Goal: Find specific page/section: Find specific page/section

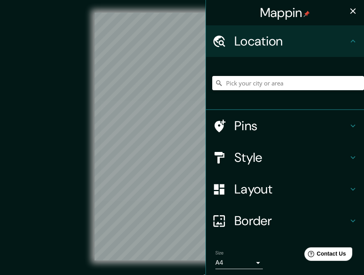
click at [349, 11] on icon "button" at bounding box center [352, 10] width 9 height 9
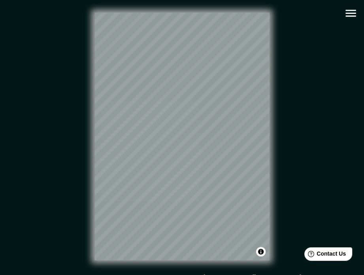
click at [76, 190] on div "© Mapbox © OpenStreetMap Improve this map" at bounding box center [182, 136] width 328 height 247
click at [349, 8] on icon "button" at bounding box center [351, 13] width 14 height 14
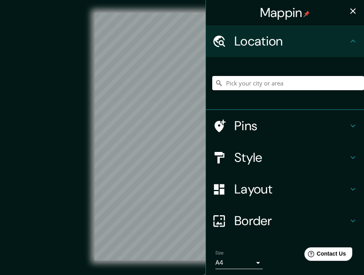
click at [255, 83] on input "Pick your city or area" at bounding box center [288, 83] width 152 height 14
click at [264, 79] on input "Pick your city or area" at bounding box center [288, 83] width 152 height 14
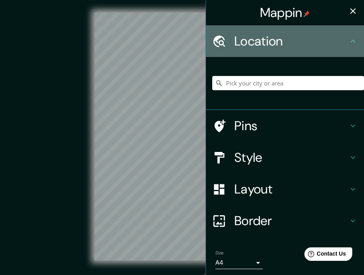
click at [273, 37] on h4 "Location" at bounding box center [291, 41] width 114 height 16
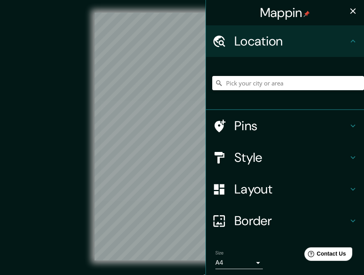
click at [271, 93] on div at bounding box center [288, 83] width 152 height 40
click at [273, 84] on input "Pick your city or area" at bounding box center [288, 83] width 152 height 14
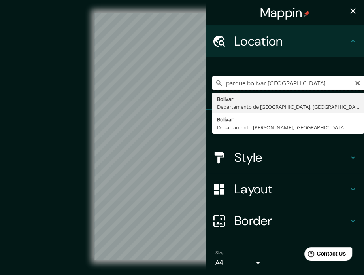
drag, startPoint x: 276, startPoint y: 79, endPoint x: 242, endPoint y: 85, distance: 34.4
click at [242, 85] on input "parque bolivar [GEOGRAPHIC_DATA]" at bounding box center [288, 83] width 152 height 14
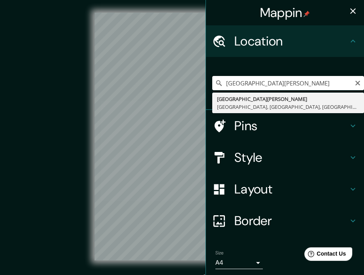
click at [248, 113] on div "Pins" at bounding box center [285, 126] width 158 height 32
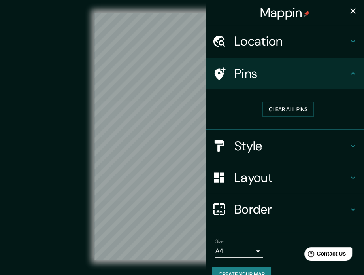
click at [277, 41] on h4 "Location" at bounding box center [291, 41] width 114 height 16
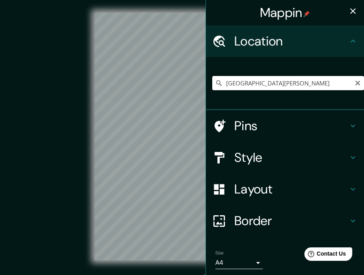
click at [326, 90] on input "[GEOGRAPHIC_DATA][PERSON_NAME]" at bounding box center [288, 83] width 152 height 14
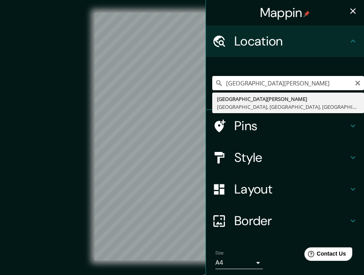
type input "[GEOGRAPHIC_DATA][PERSON_NAME], [GEOGRAPHIC_DATA], [GEOGRAPHIC_DATA], [GEOGRAPH…"
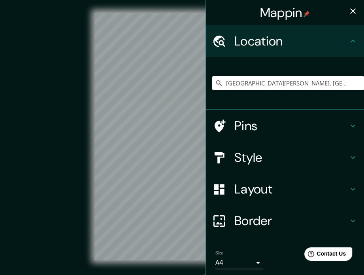
click at [348, 9] on icon "button" at bounding box center [352, 10] width 9 height 9
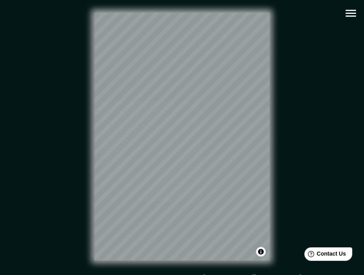
click at [276, 98] on div "© Mapbox © OpenStreetMap Improve this map" at bounding box center [182, 136] width 328 height 247
click at [78, 123] on div "© Mapbox © OpenStreetMap Improve this map" at bounding box center [182, 136] width 328 height 247
